Goal: Task Accomplishment & Management: Manage account settings

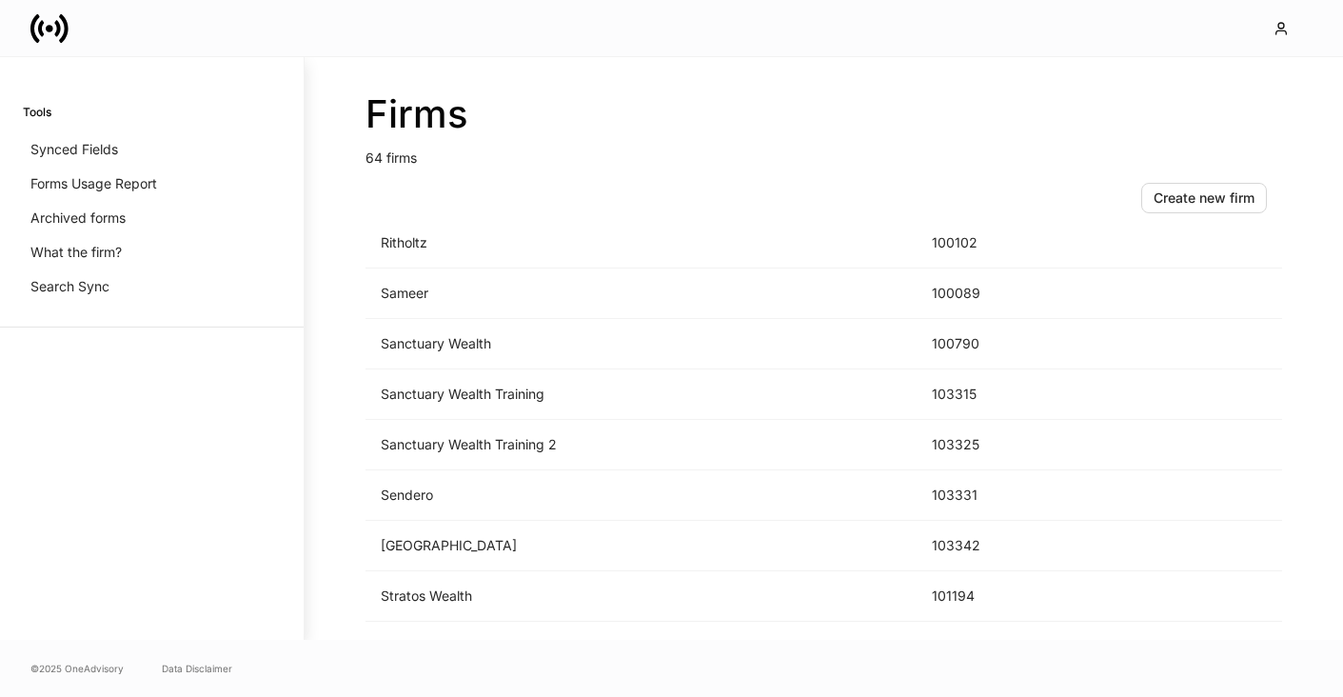
scroll to position [2536, 0]
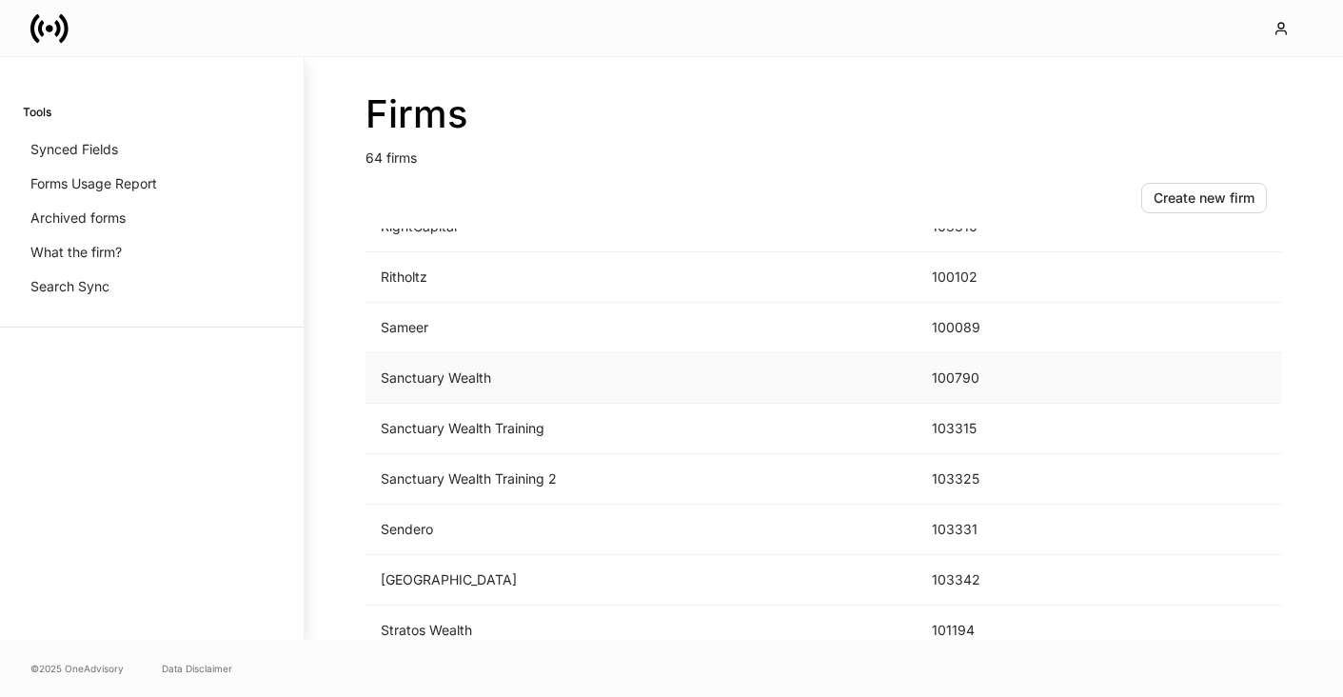
click at [565, 376] on td "Sanctuary Wealth" at bounding box center [641, 378] width 551 height 50
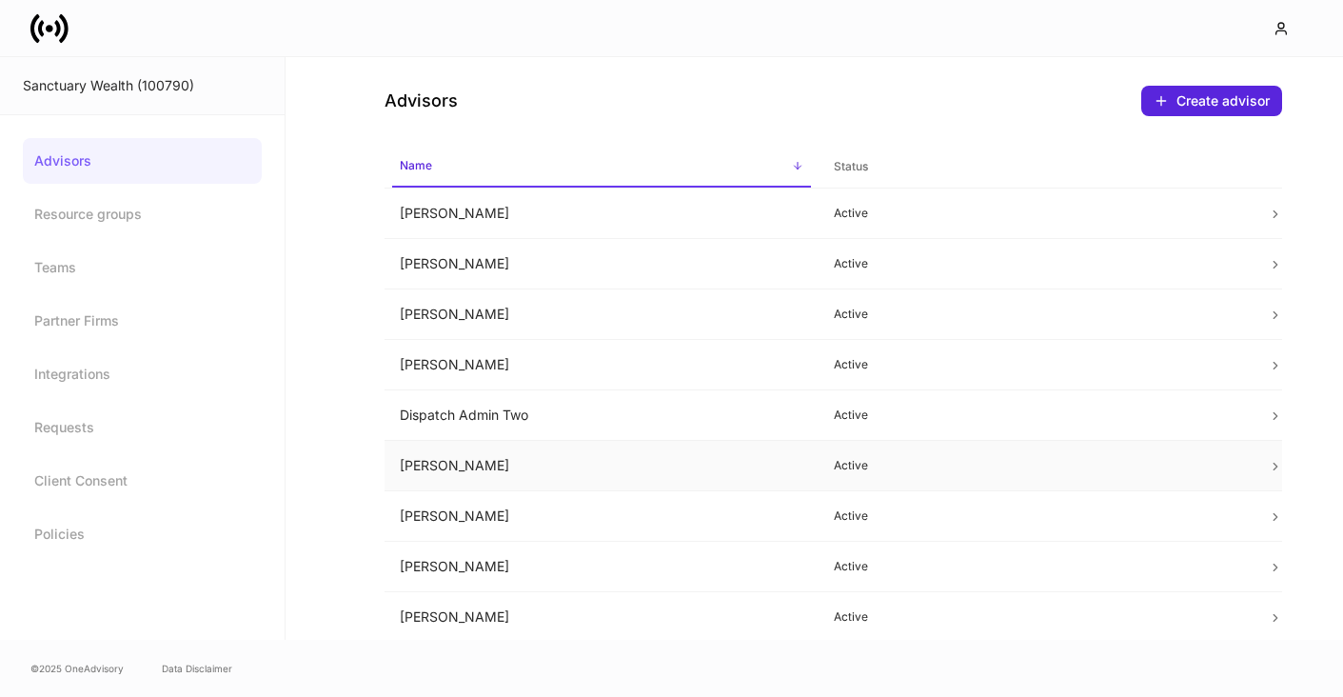
scroll to position [11, 0]
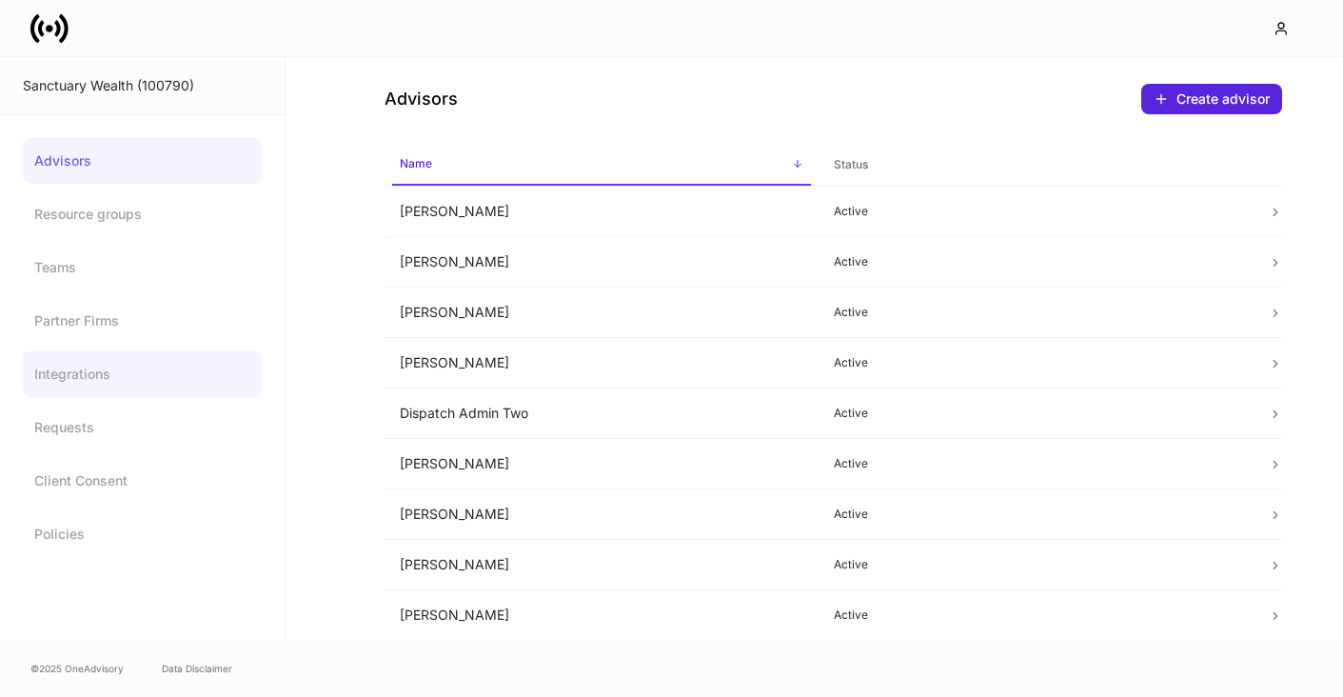
click at [81, 359] on link "Integrations" at bounding box center [142, 374] width 239 height 46
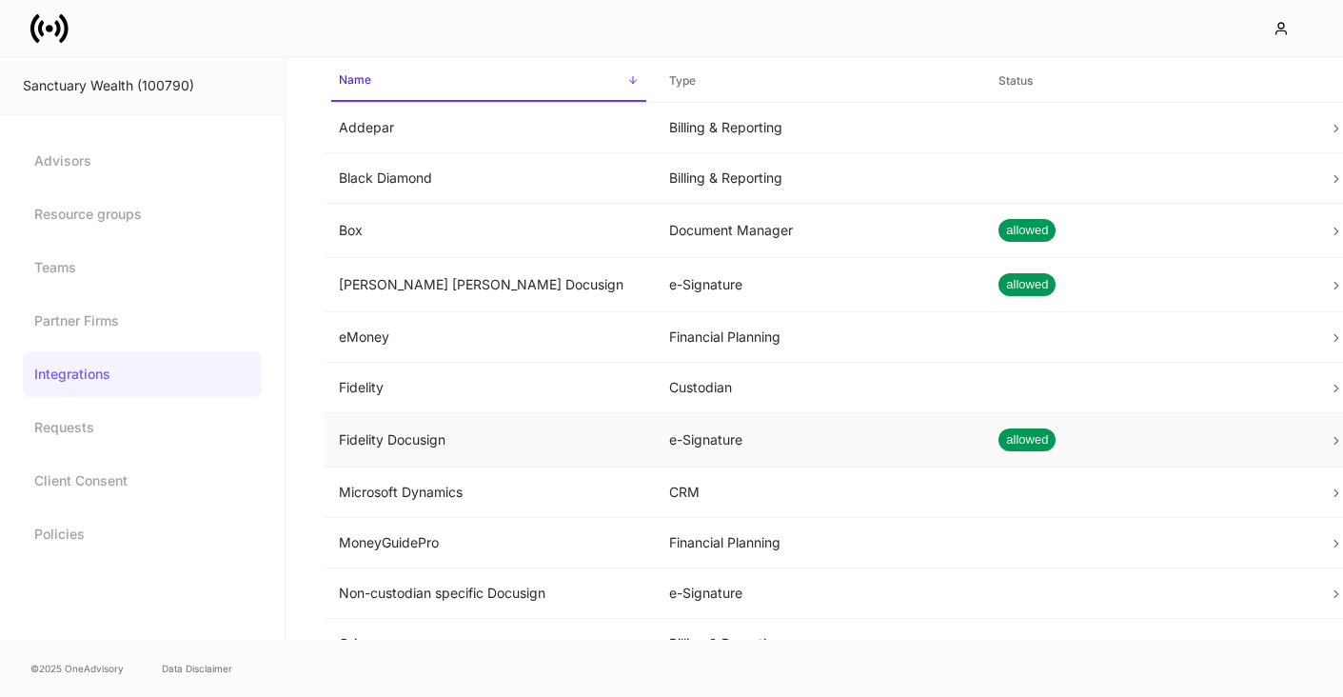
click at [1056, 440] on span "allowed" at bounding box center [1027, 439] width 57 height 19
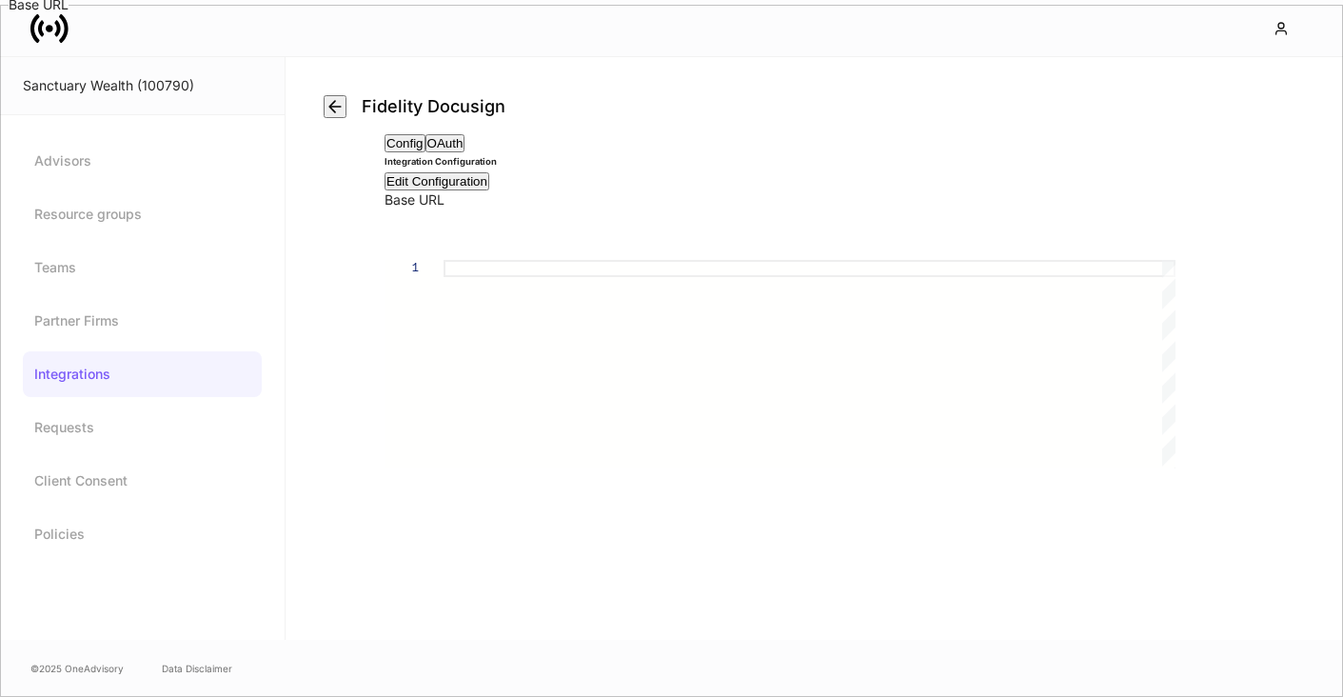
click at [466, 152] on button "OAuth" at bounding box center [446, 143] width 40 height 18
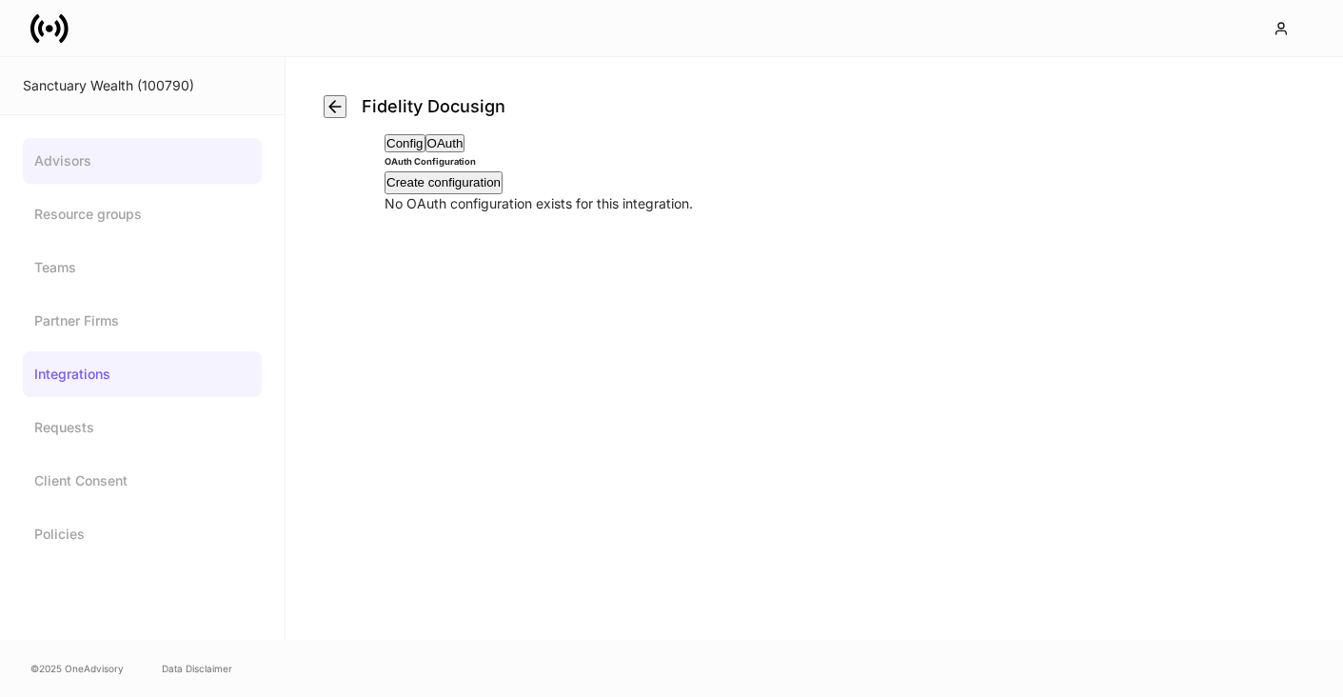
click at [147, 139] on link "Advisors" at bounding box center [142, 161] width 239 height 46
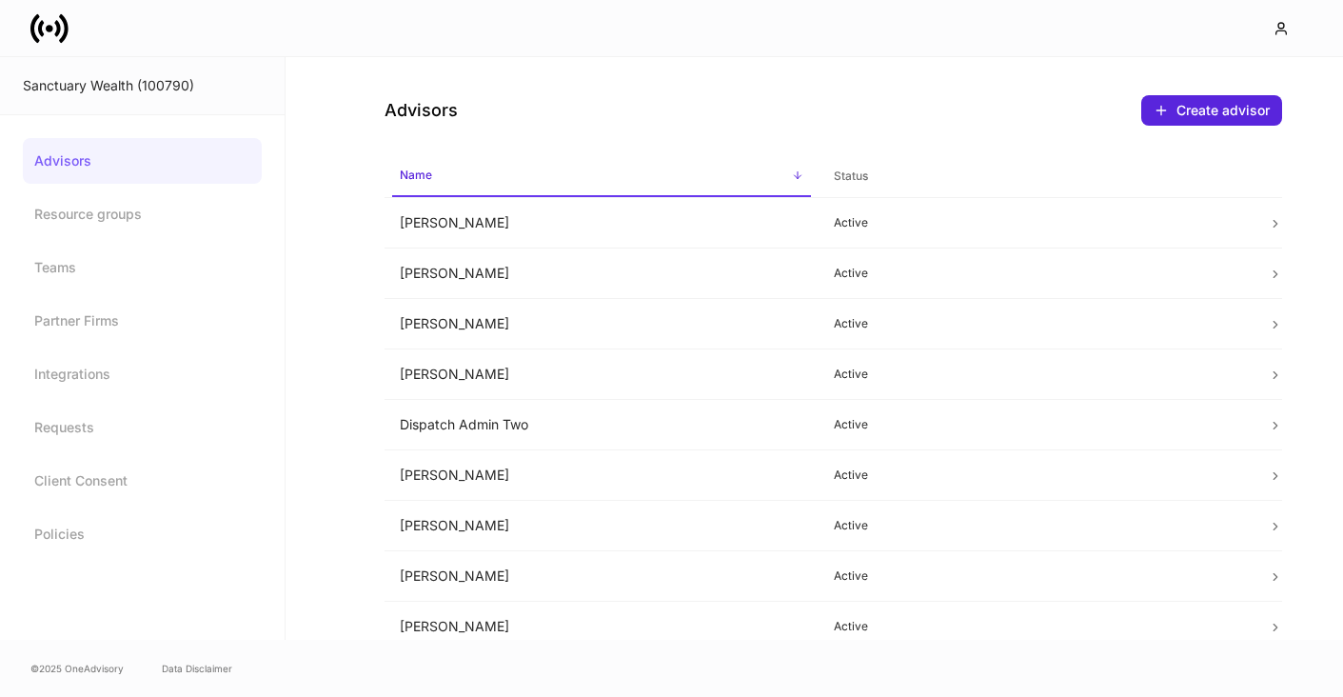
click at [60, 31] on icon at bounding box center [57, 28] width 6 height 16
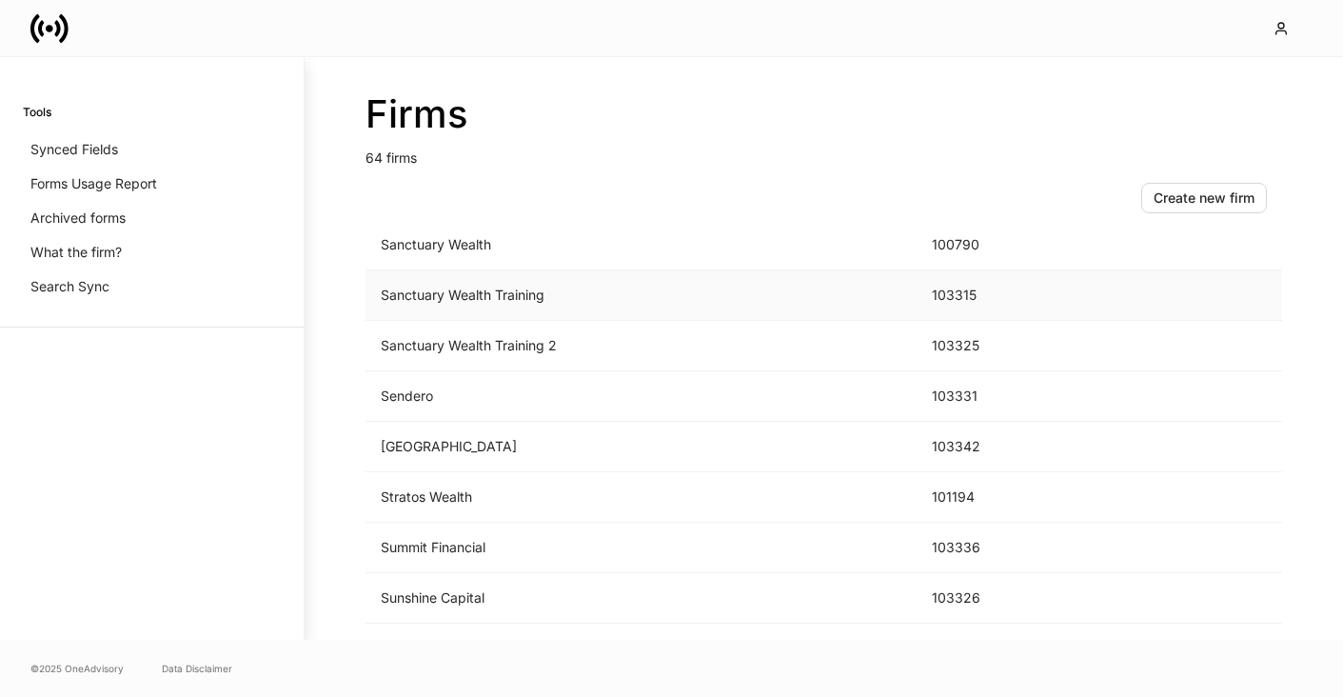
scroll to position [2659, 0]
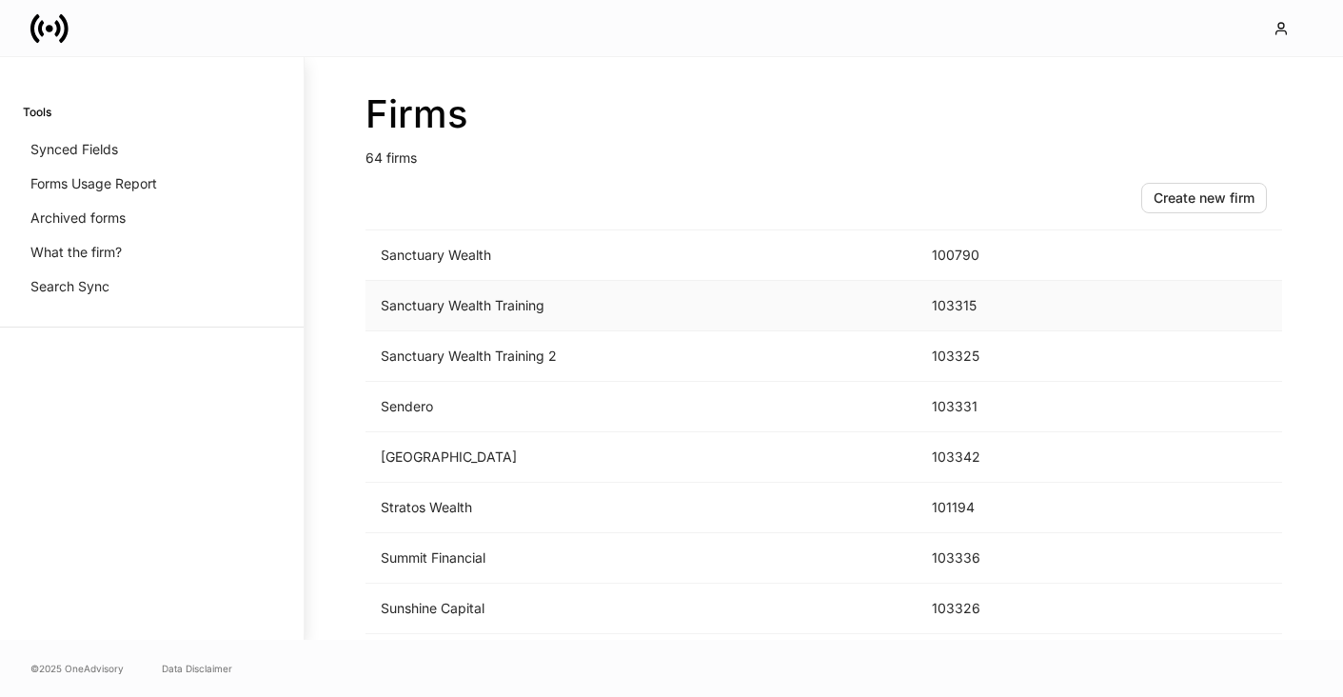
click at [550, 304] on td "Sanctuary Wealth Training" at bounding box center [641, 306] width 551 height 50
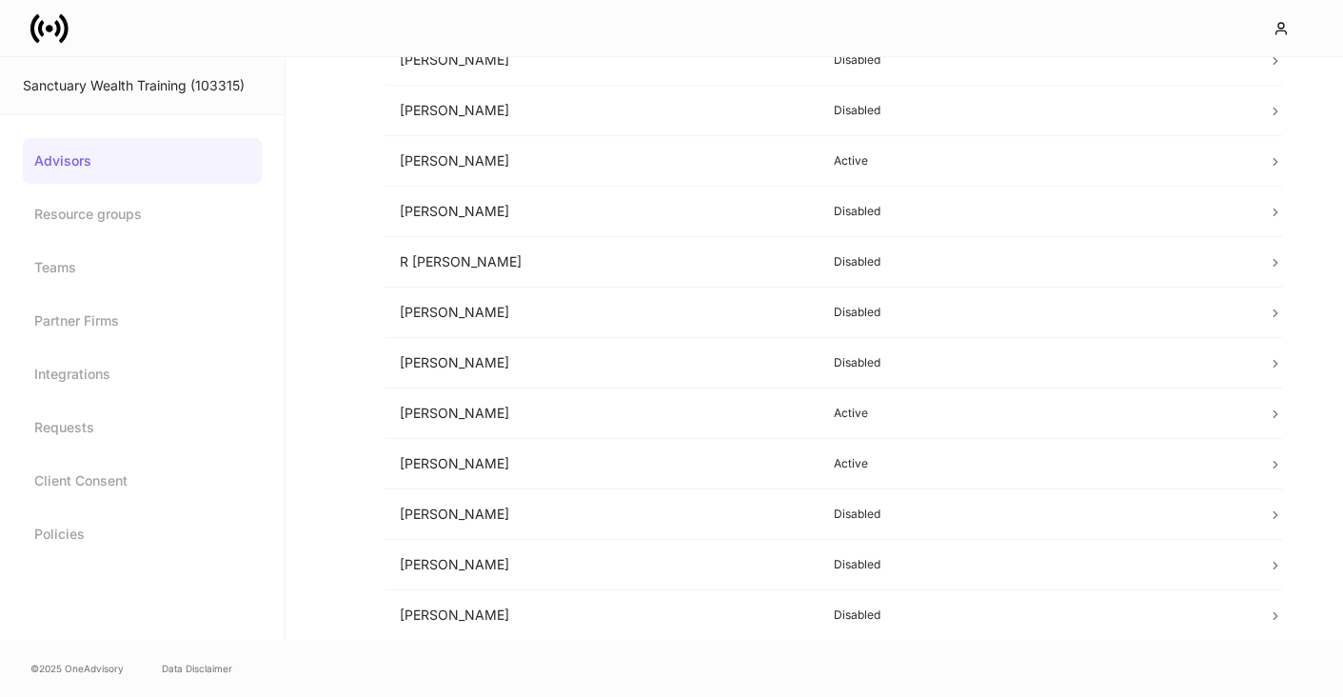
scroll to position [1238, 0]
click at [57, 37] on icon at bounding box center [49, 29] width 38 height 38
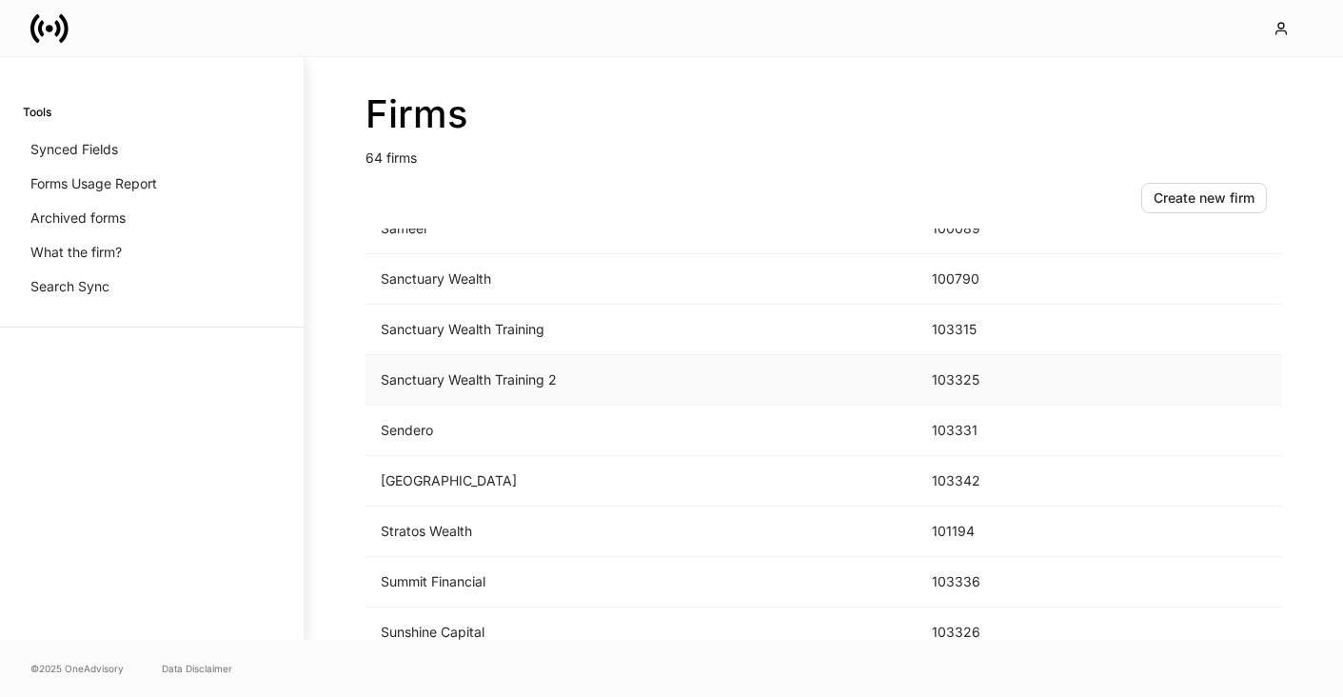
scroll to position [2631, 0]
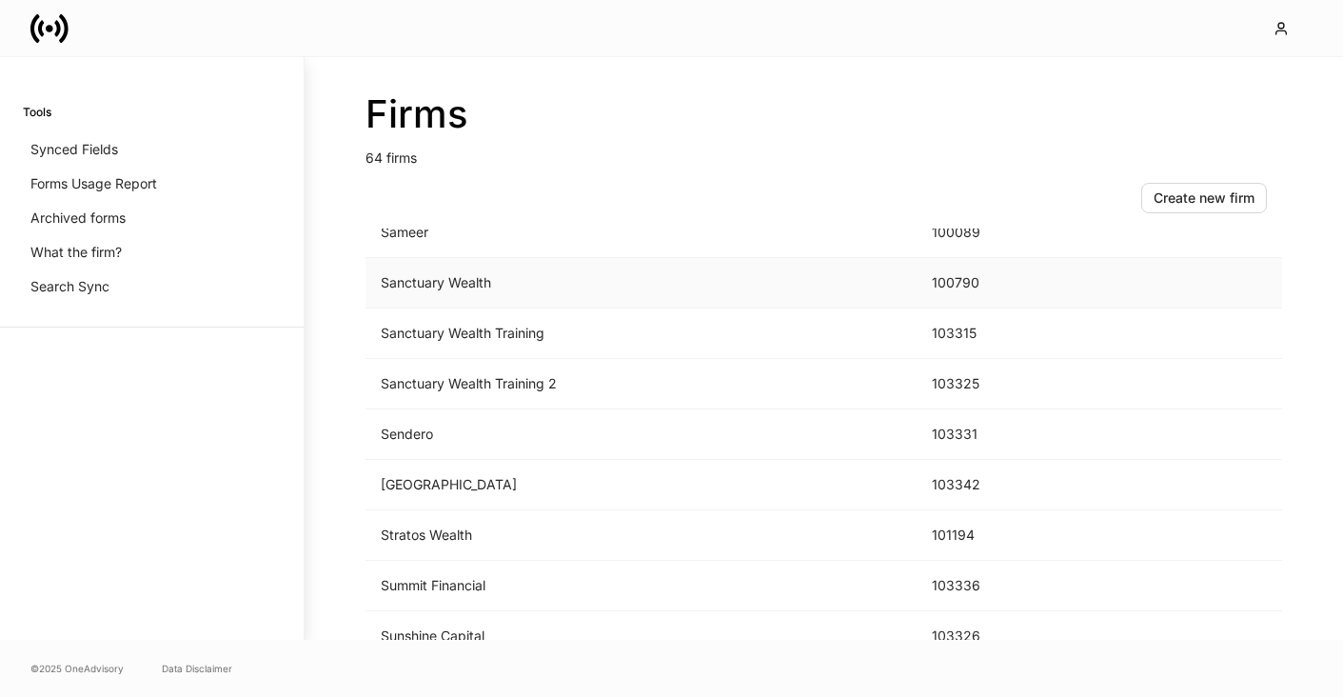
click at [486, 283] on td "Sanctuary Wealth" at bounding box center [641, 283] width 551 height 50
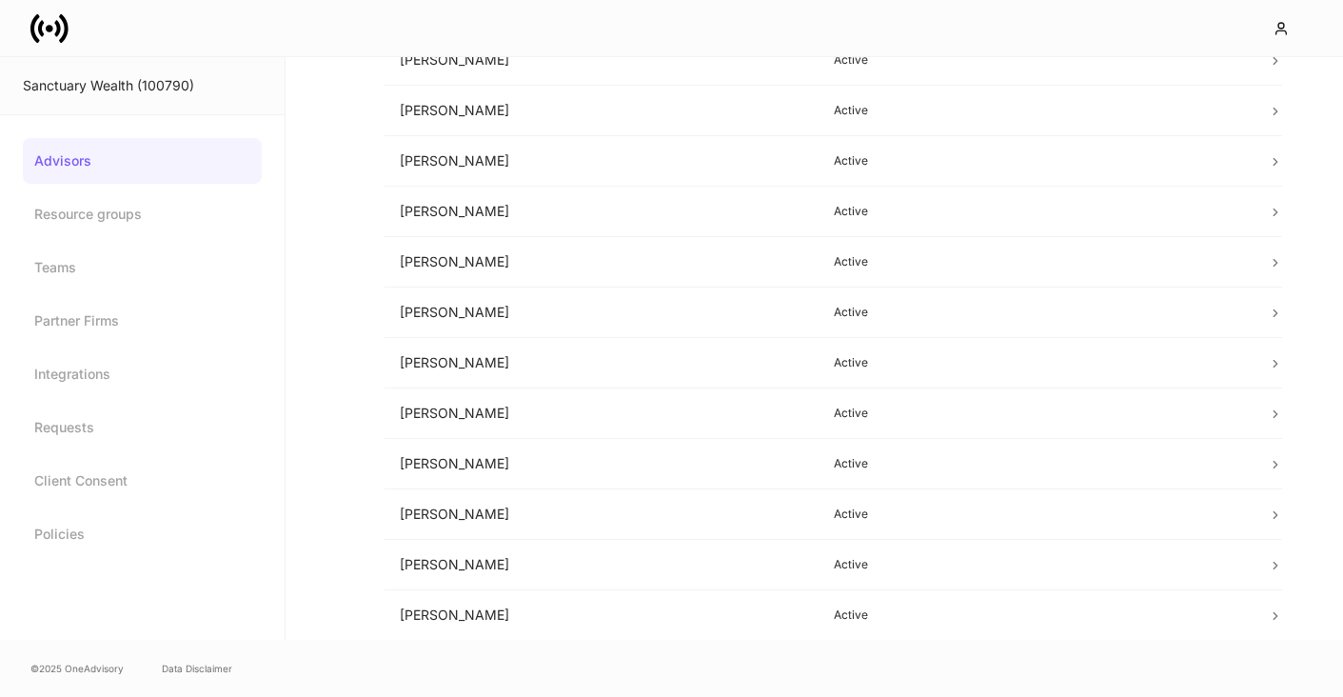
scroll to position [667, 0]
click at [67, 46] on icon at bounding box center [49, 29] width 38 height 38
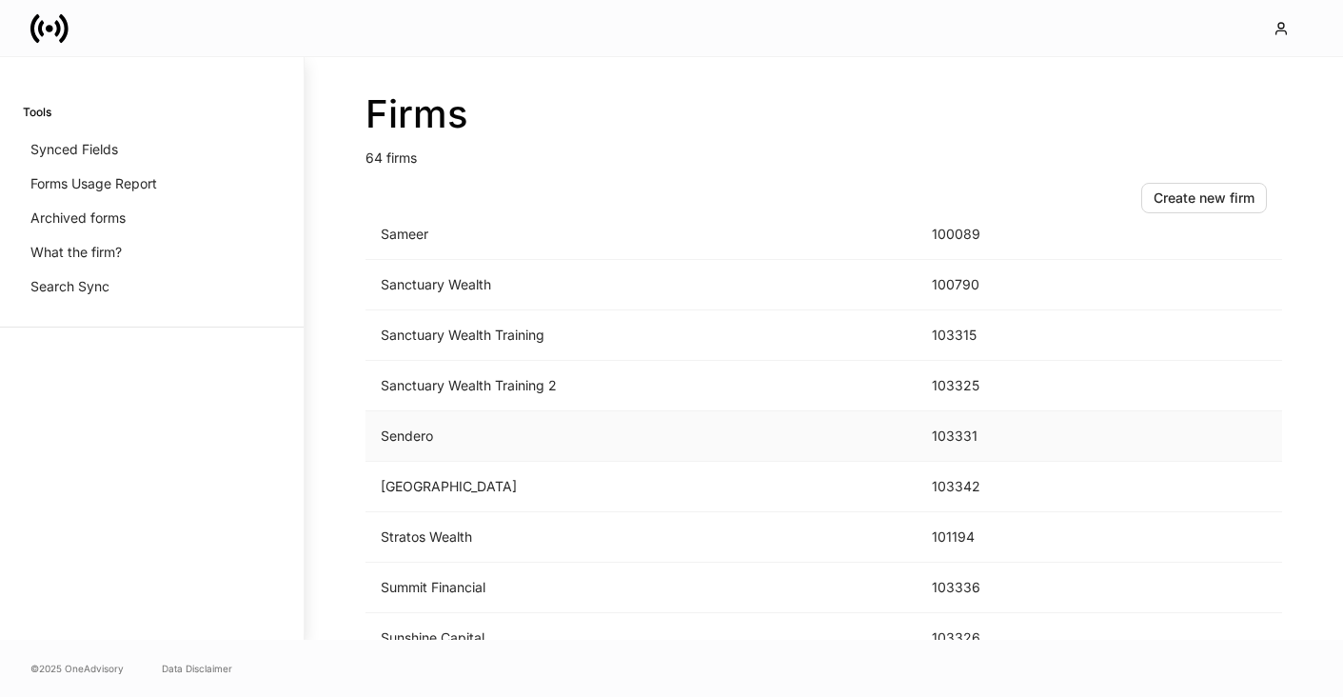
scroll to position [2611, 0]
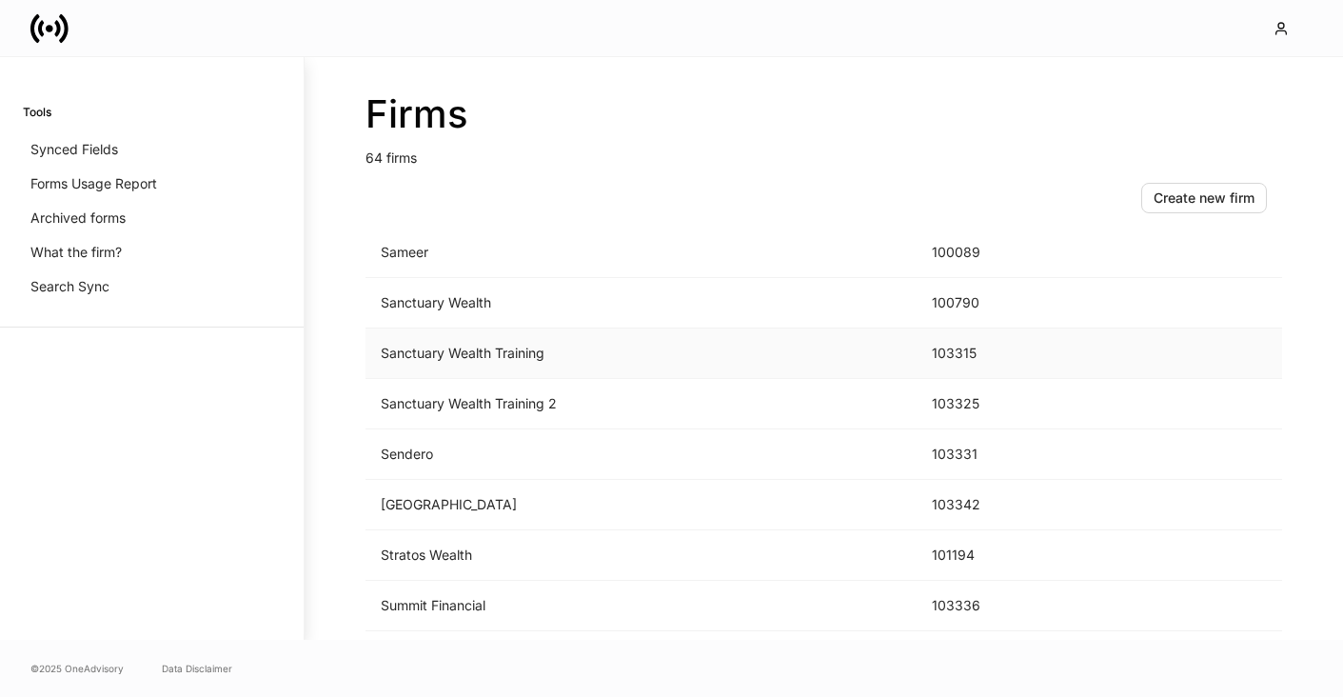
click at [475, 364] on td "Sanctuary Wealth Training" at bounding box center [641, 353] width 551 height 50
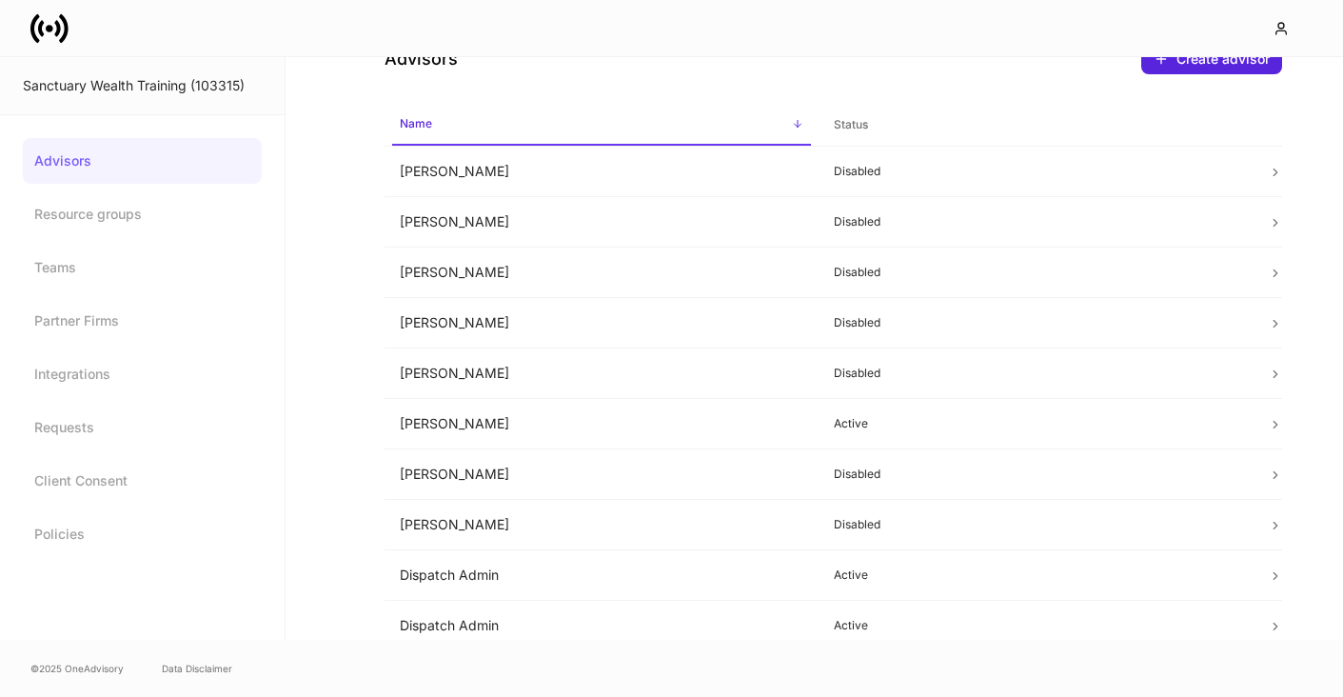
scroll to position [56, 0]
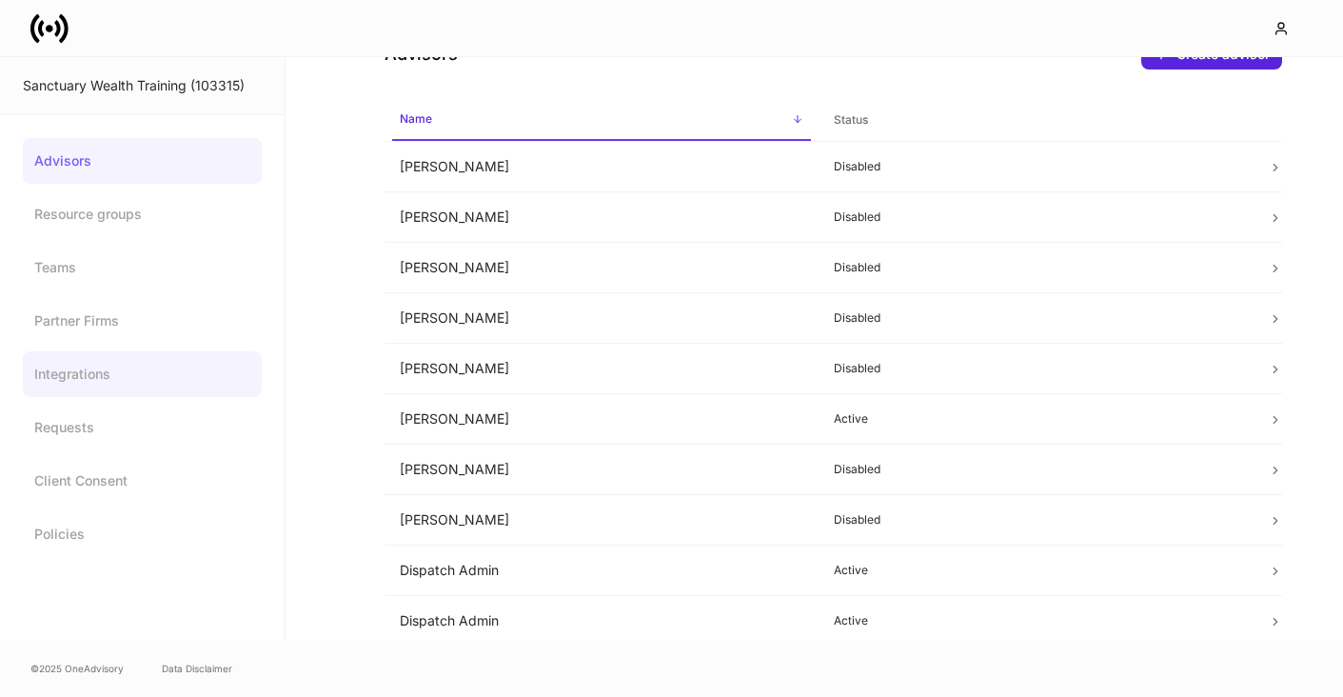
click at [106, 378] on link "Integrations" at bounding box center [142, 374] width 239 height 46
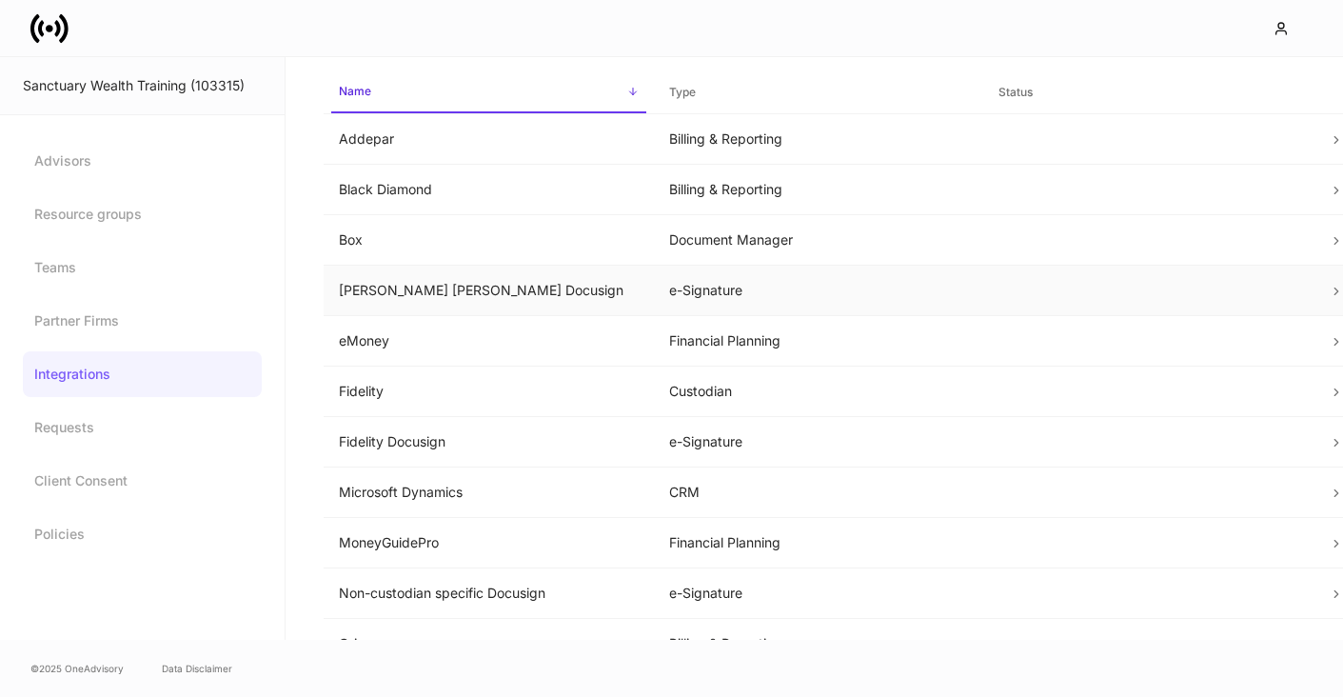
click at [920, 303] on td "e-Signature" at bounding box center [819, 291] width 330 height 50
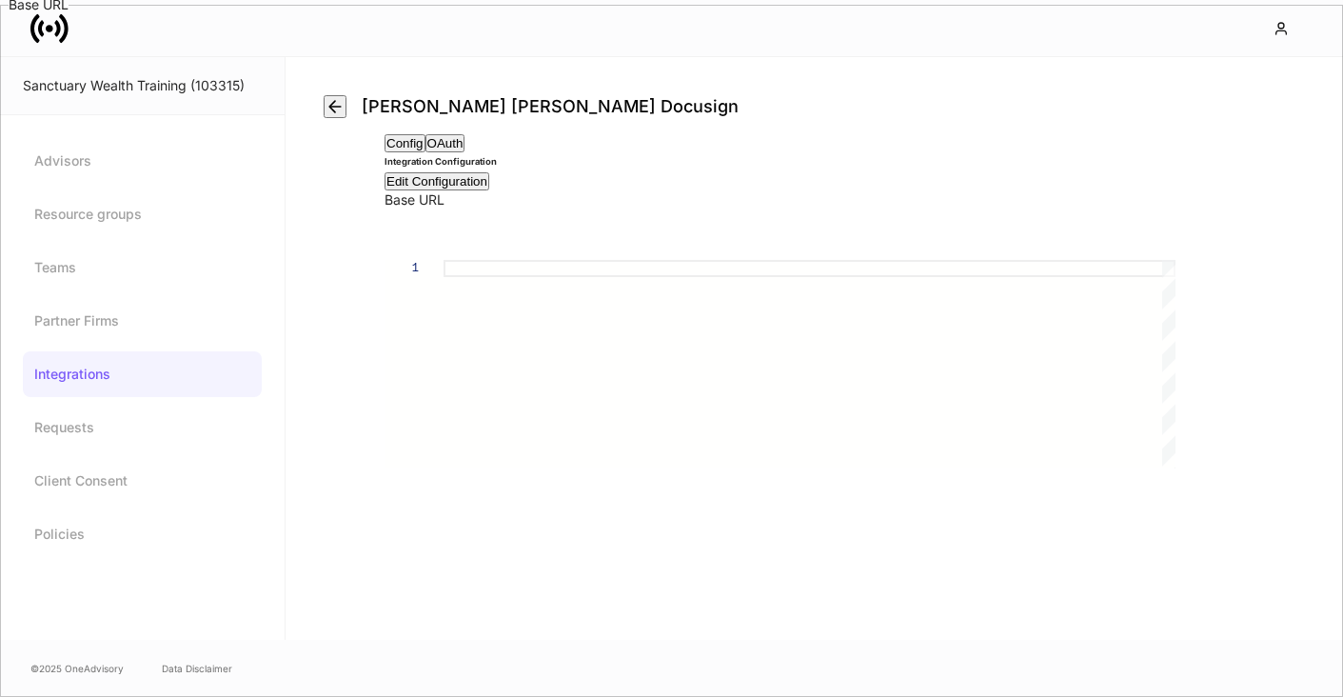
click at [1257, 248] on div "Integration Configuration Edit Configuration Base URL Base URL 1" at bounding box center [834, 310] width 898 height 317
click at [76, 372] on link "Integrations" at bounding box center [142, 374] width 239 height 46
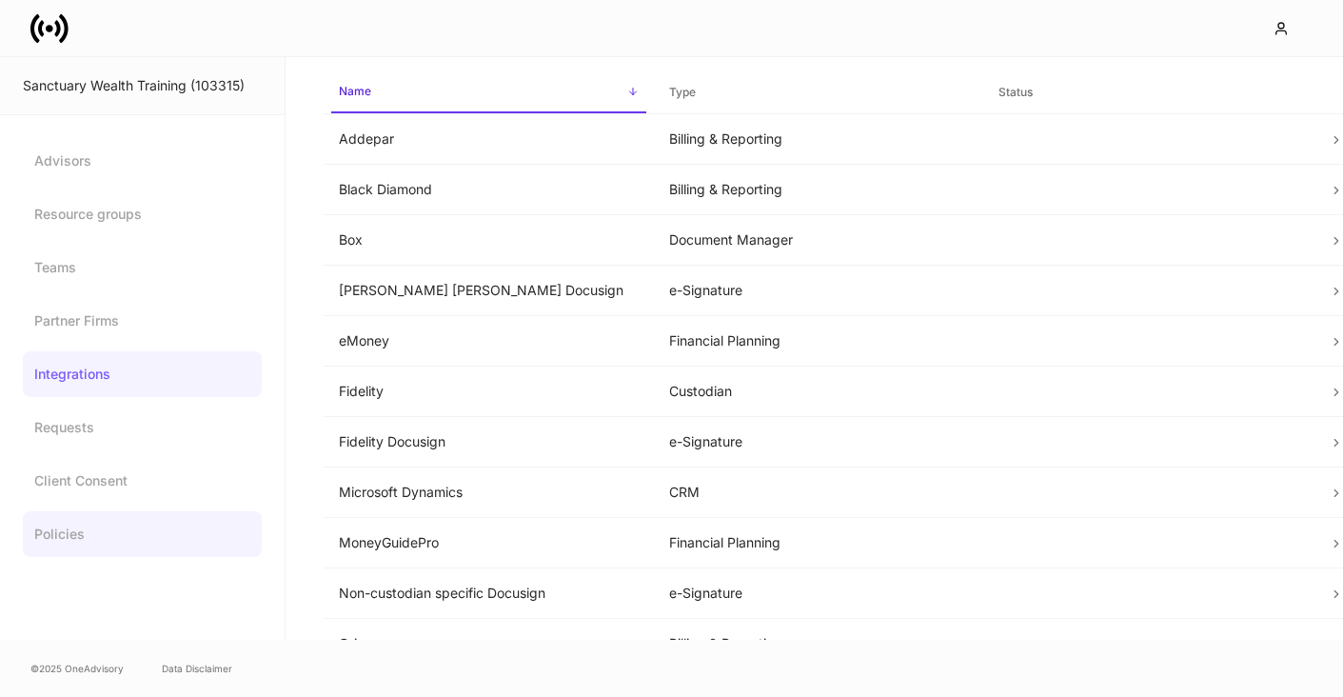
click at [73, 525] on link "Policies" at bounding box center [142, 534] width 239 height 46
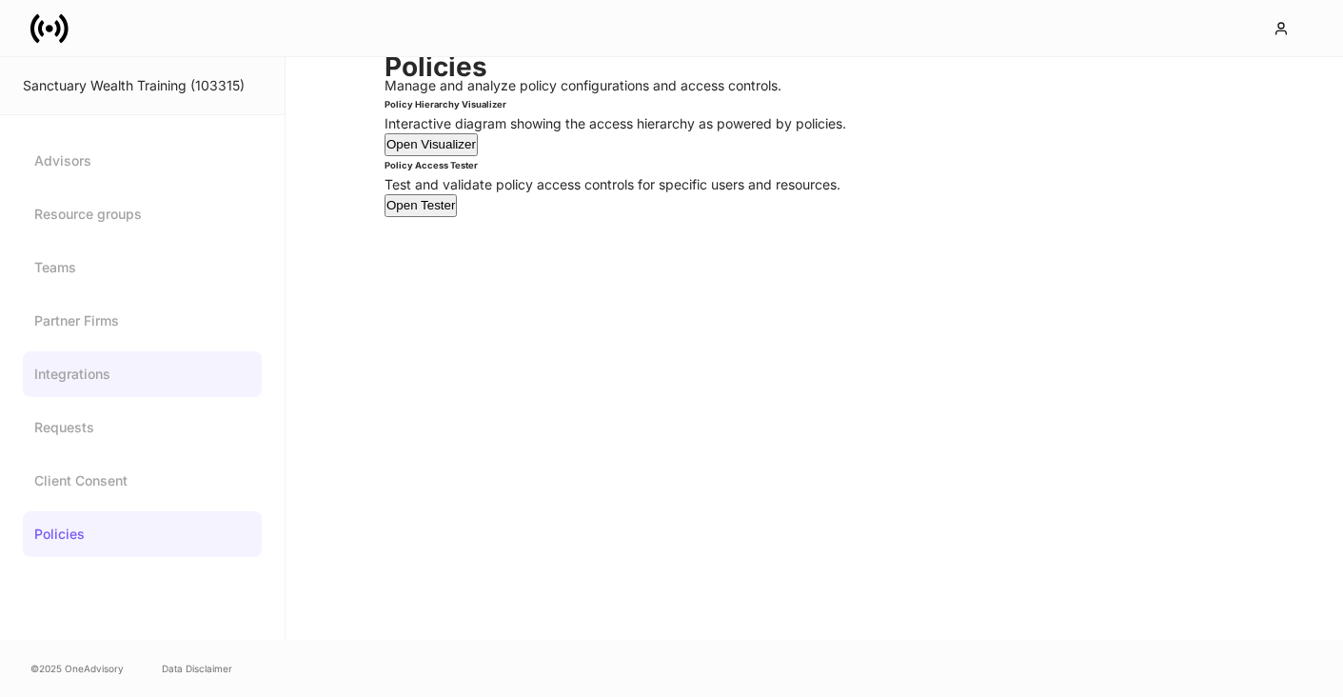
click at [86, 367] on link "Integrations" at bounding box center [142, 374] width 239 height 46
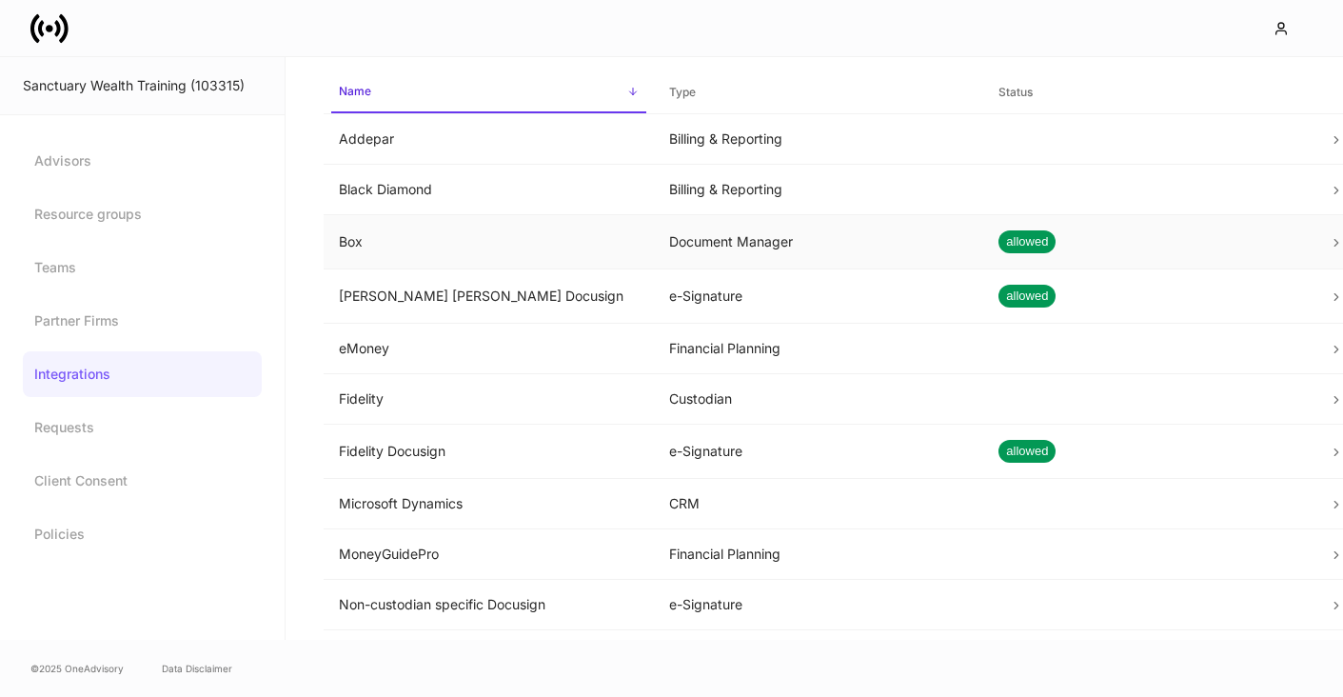
click at [1105, 265] on td "allowed" at bounding box center [1148, 242] width 330 height 54
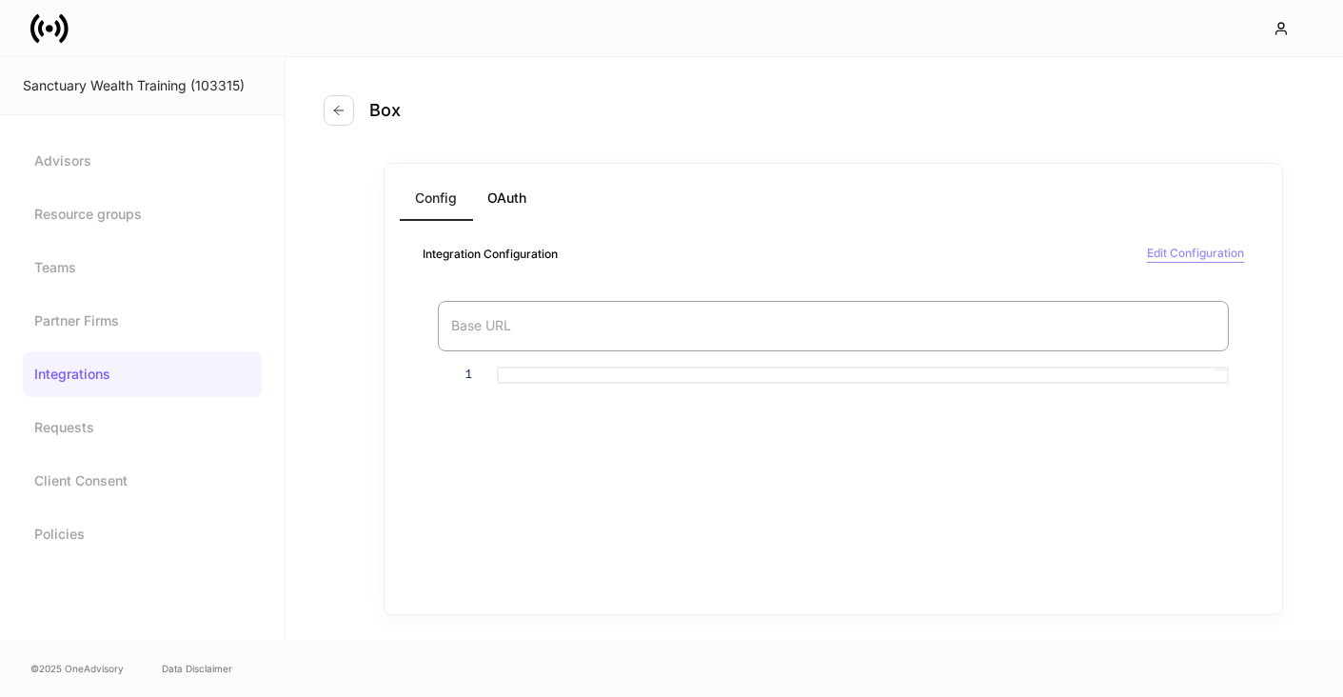
click at [1170, 258] on div "Edit Configuration" at bounding box center [1195, 253] width 97 height 19
click at [513, 202] on button "OAuth" at bounding box center [506, 198] width 69 height 46
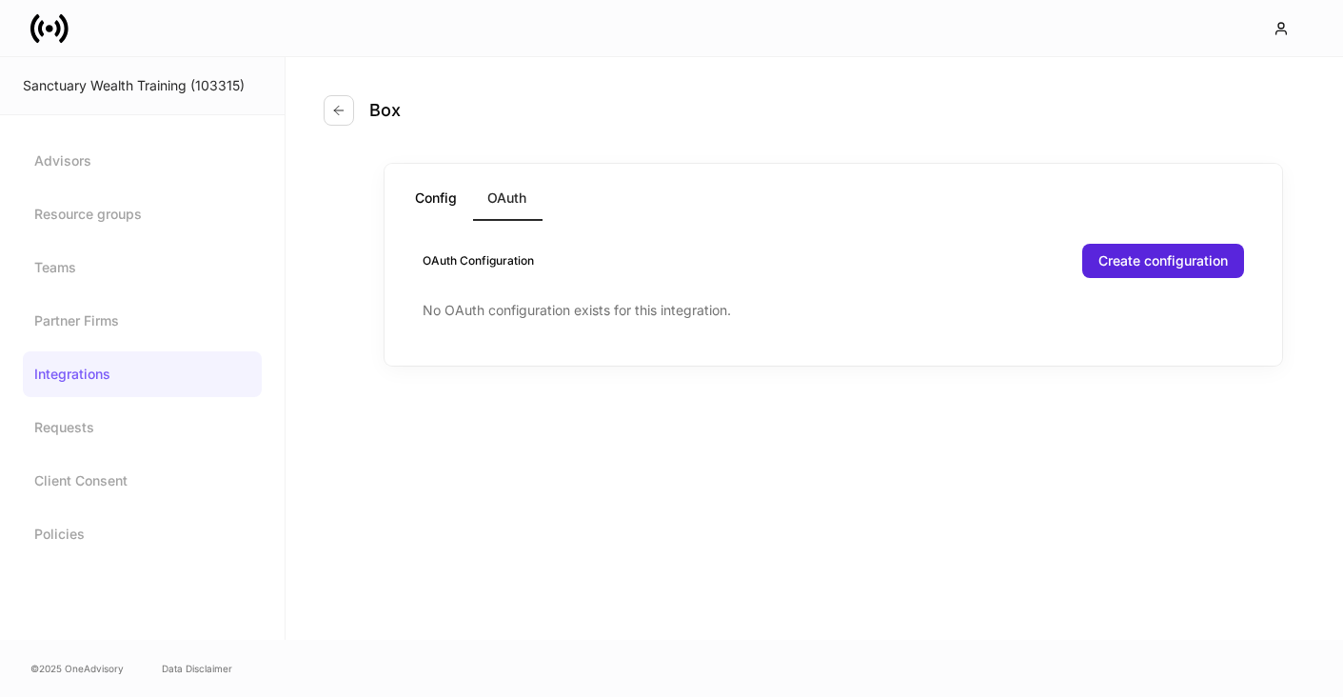
click at [425, 199] on button "Config" at bounding box center [436, 198] width 72 height 46
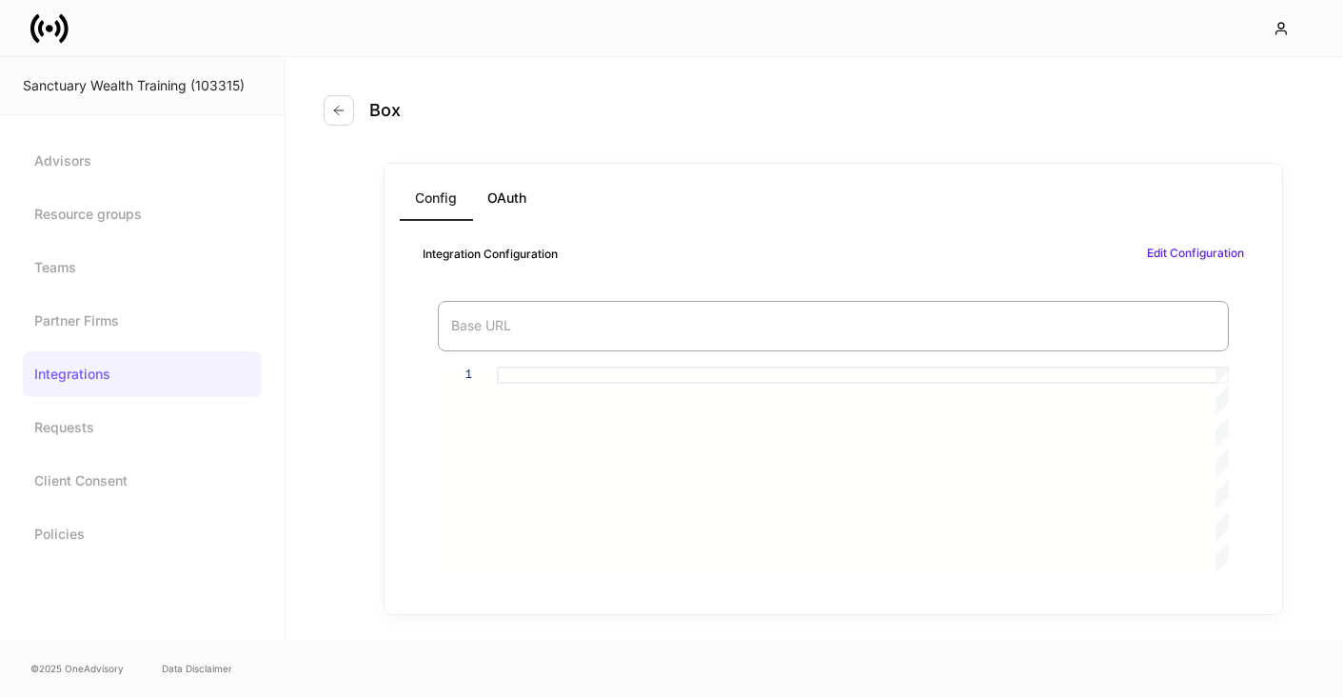
click at [509, 202] on button "OAuth" at bounding box center [506, 198] width 69 height 46
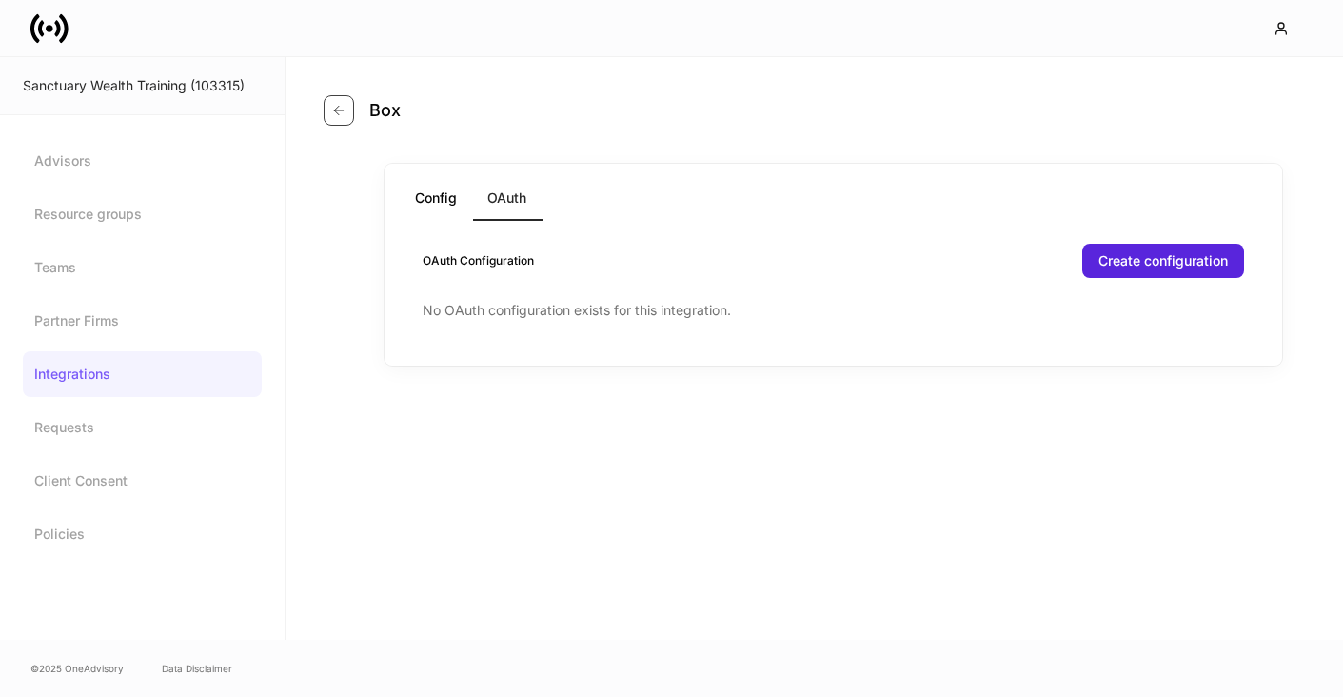
click at [340, 97] on button "button" at bounding box center [339, 110] width 30 height 30
